Goal: Transaction & Acquisition: Purchase product/service

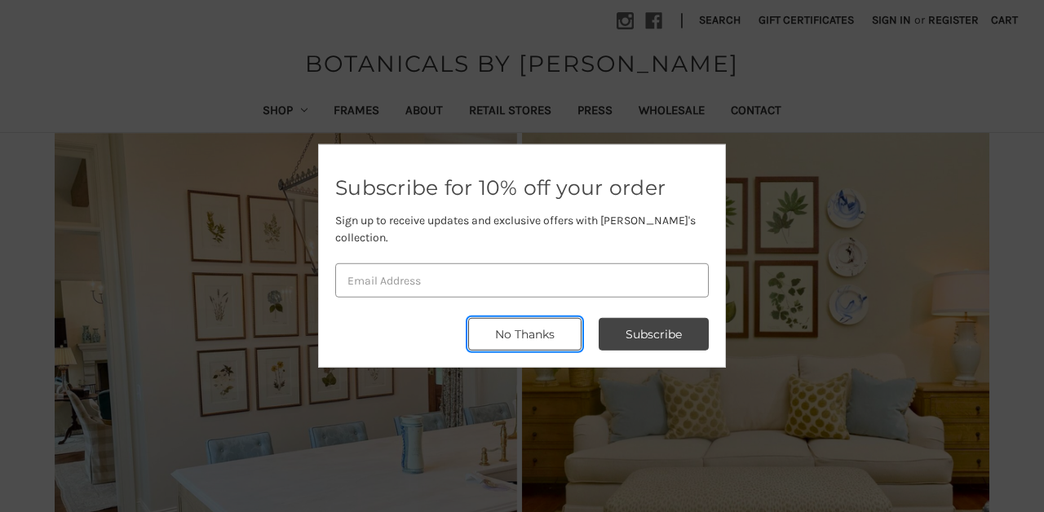
click at [528, 339] on button "No Thanks" at bounding box center [524, 334] width 113 height 33
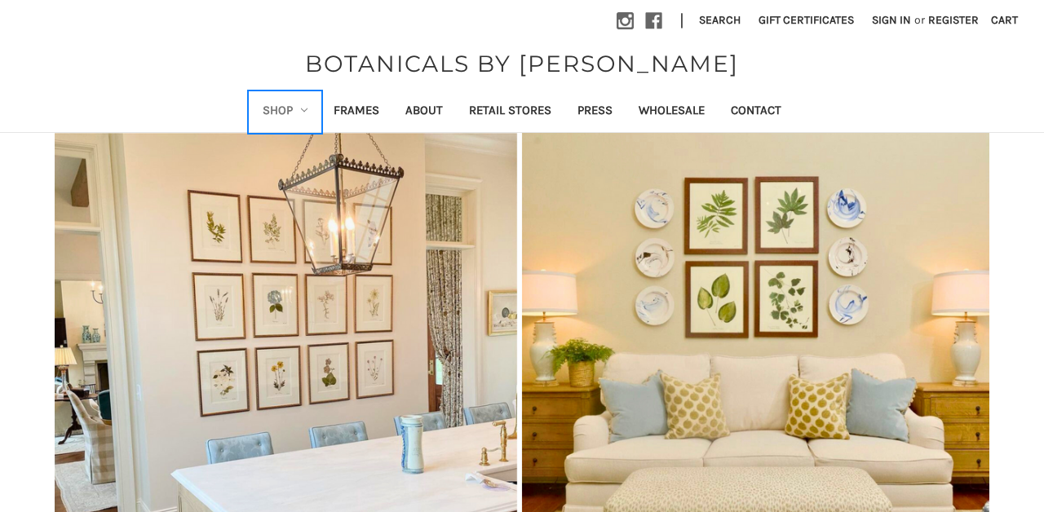
click at [288, 106] on link "Shop" at bounding box center [286, 112] width 72 height 40
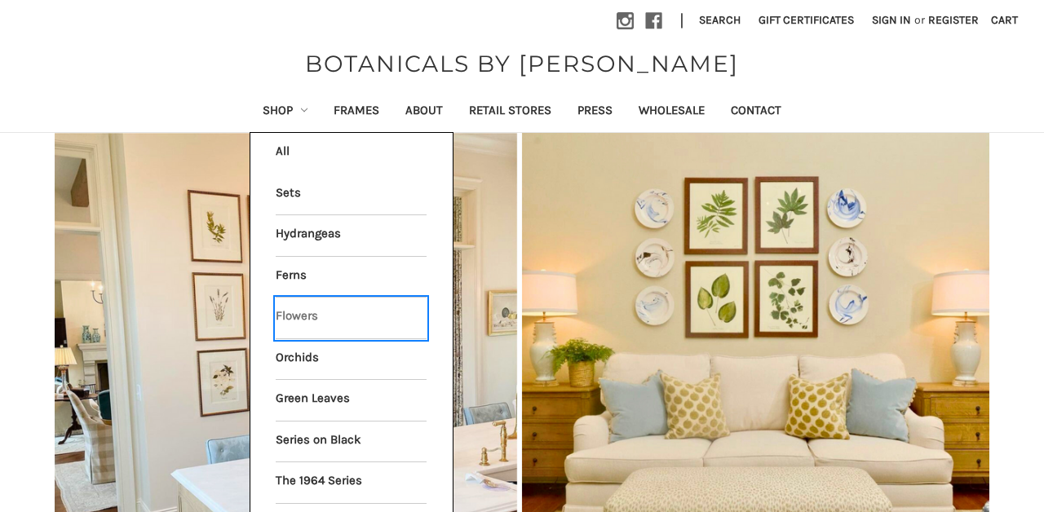
click at [307, 313] on link "Flowers" at bounding box center [351, 318] width 151 height 41
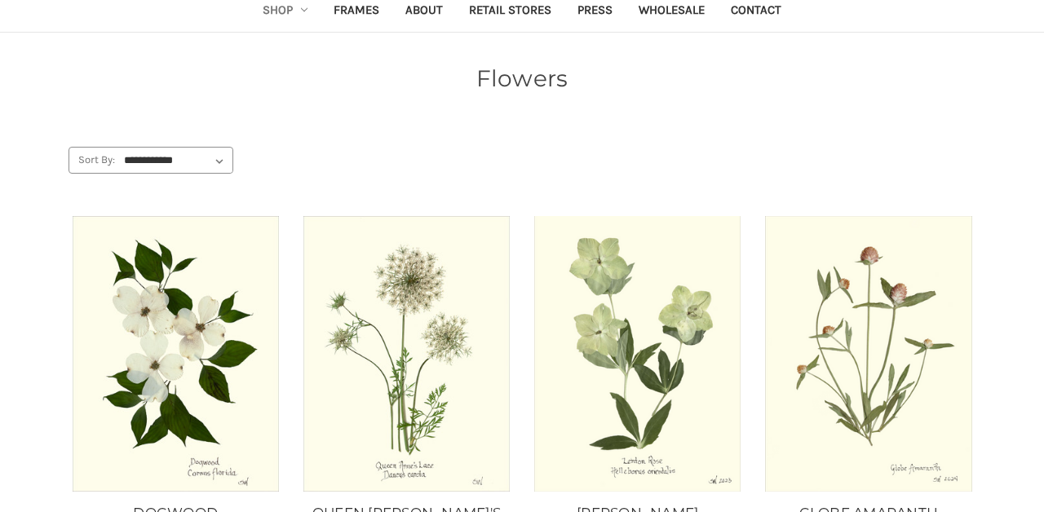
scroll to position [176, 0]
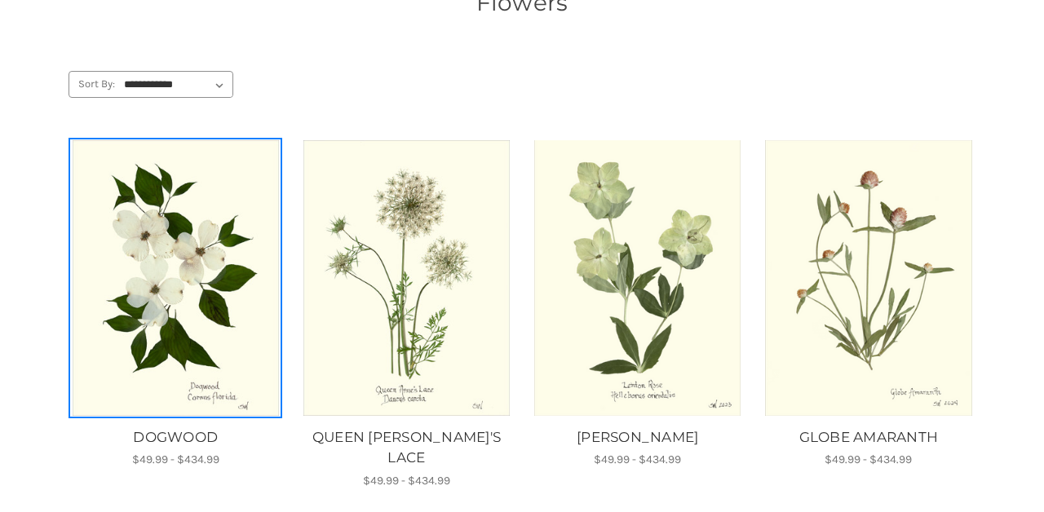
click at [207, 314] on img "DOGWOOD, Price range from $49.99 to $434.99\a\a" at bounding box center [175, 278] width 209 height 276
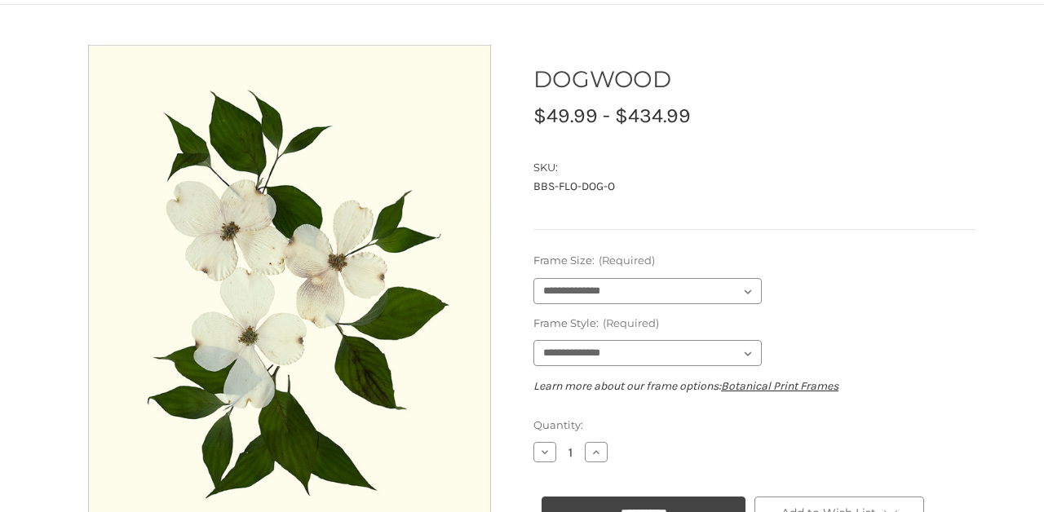
scroll to position [205, 0]
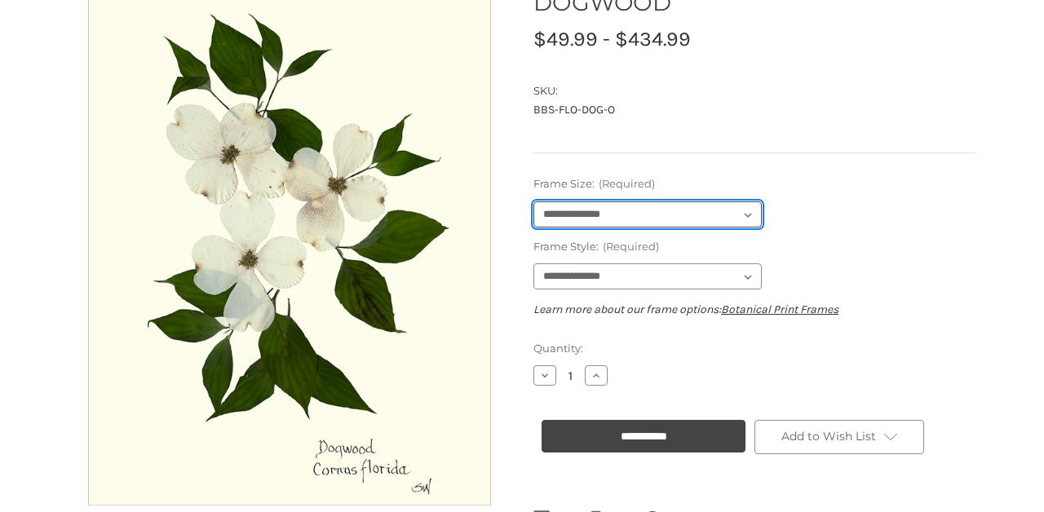
click at [649, 215] on select "**********" at bounding box center [647, 214] width 228 height 26
